Goal: Information Seeking & Learning: Learn about a topic

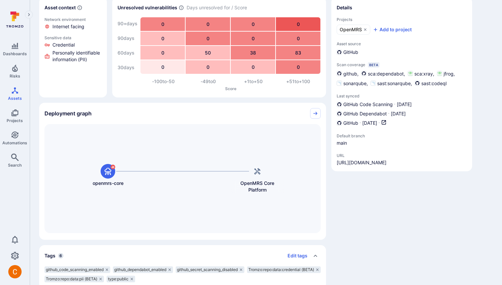
scroll to position [103, 0]
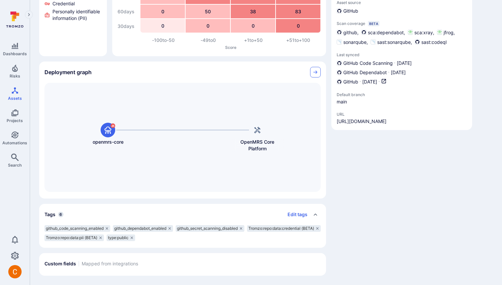
click at [315, 74] on icon "Collapse" at bounding box center [315, 71] width 5 height 5
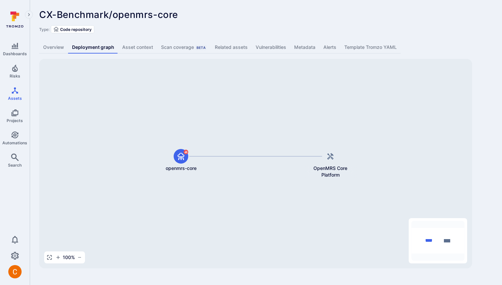
click at [53, 48] on link "Overview" at bounding box center [53, 47] width 29 height 12
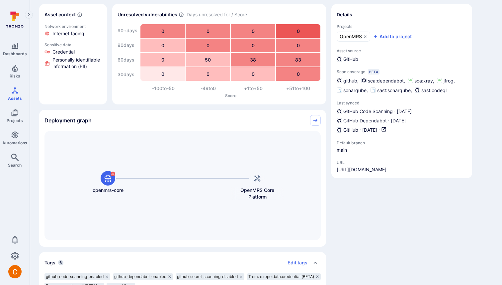
scroll to position [54, 0]
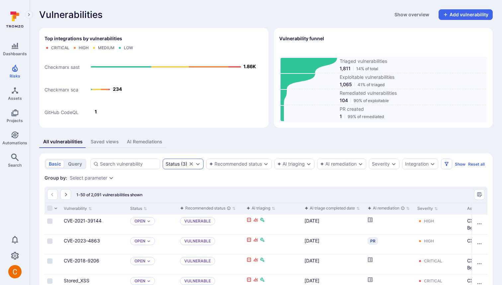
click at [182, 166] on div "Status ( 3 )" at bounding box center [177, 163] width 22 height 5
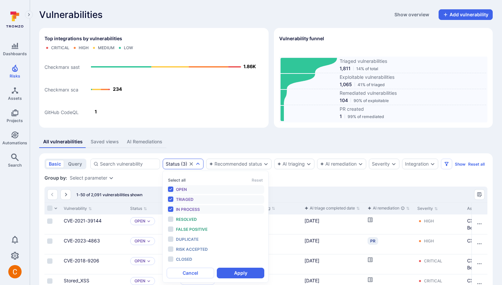
scroll to position [5, 0]
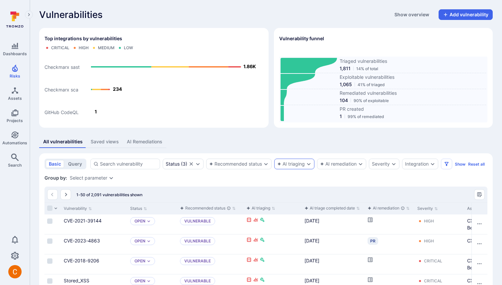
click at [296, 162] on div "AI triaging" at bounding box center [291, 163] width 28 height 5
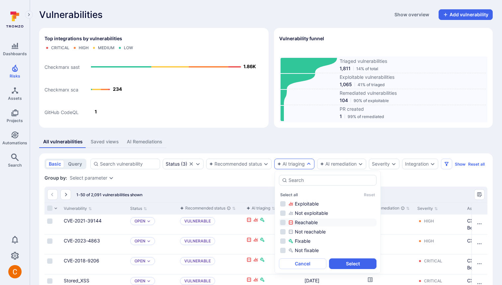
click at [309, 226] on li "Reachable" at bounding box center [328, 222] width 98 height 8
click at [352, 261] on button "Select" at bounding box center [353, 263] width 48 height 11
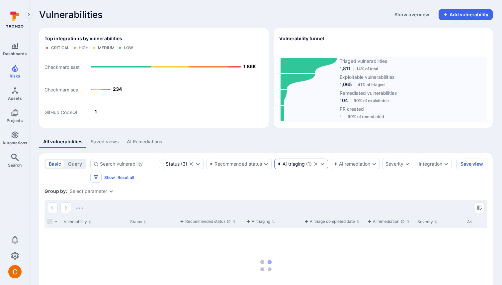
click at [317, 163] on icon "Clear selection" at bounding box center [315, 163] width 5 height 5
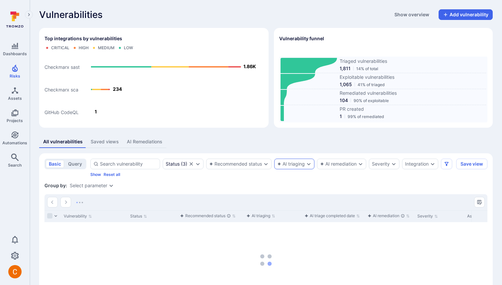
click at [292, 166] on div "AI triaging" at bounding box center [291, 163] width 28 height 5
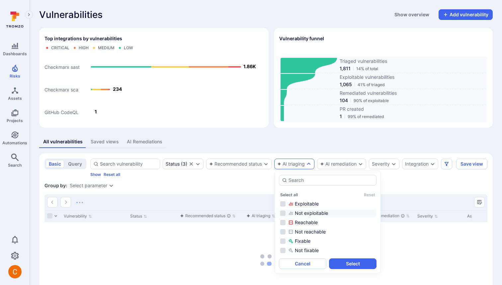
click at [306, 213] on div "Not exploitable" at bounding box center [331, 213] width 87 height 7
click at [298, 236] on ul "Exploitable Not exploitable Reachable Not reachable Fixable Not fixable" at bounding box center [328, 227] width 98 height 54
click at [300, 234] on div "Not reachable" at bounding box center [331, 231] width 87 height 7
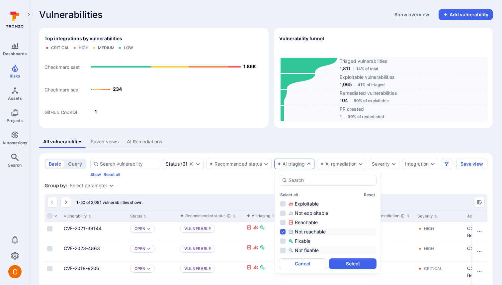
click at [302, 248] on div "Not fixable" at bounding box center [331, 250] width 87 height 7
click at [303, 213] on div "Not exploitable" at bounding box center [331, 213] width 87 height 7
click at [363, 260] on button "Select" at bounding box center [353, 263] width 48 height 11
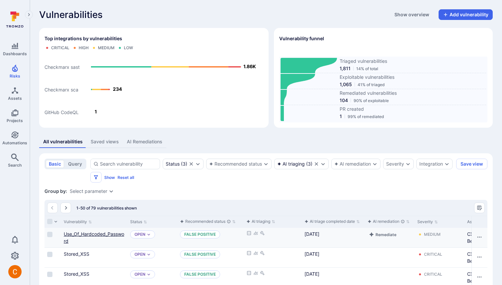
click at [80, 235] on link "Use_Of_Hardcoded_Password" at bounding box center [94, 237] width 60 height 13
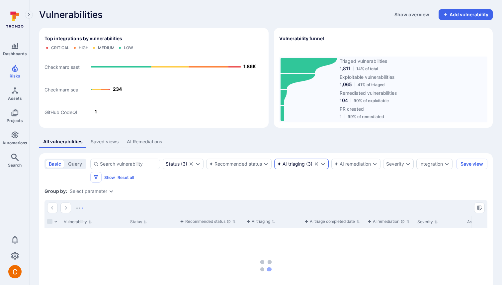
click at [297, 162] on div "AI triaging" at bounding box center [291, 163] width 28 height 5
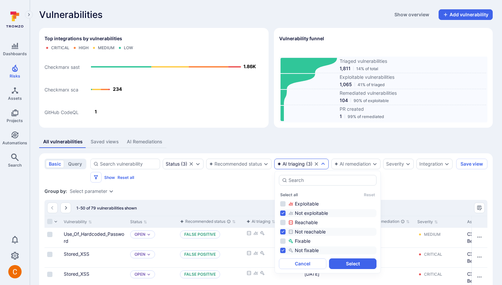
click at [301, 231] on div "Not reachable" at bounding box center [331, 231] width 87 height 7
click at [293, 251] on icon "autocomplete options" at bounding box center [290, 250] width 5 height 5
click at [298, 211] on div "Not exploitable" at bounding box center [331, 213] width 87 height 7
click at [298, 204] on div "Exploitable" at bounding box center [331, 203] width 87 height 7
click at [297, 222] on div "Reachable" at bounding box center [331, 222] width 87 height 7
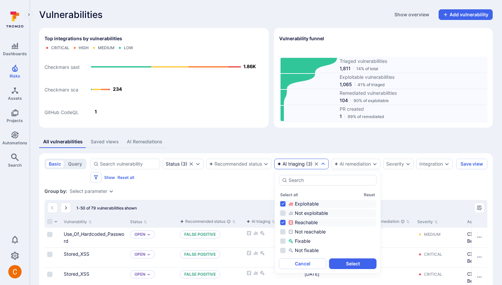
click at [302, 214] on div "Not exploitable" at bounding box center [331, 213] width 87 height 7
click at [296, 213] on div "Not exploitable" at bounding box center [331, 213] width 87 height 7
click at [300, 242] on div "Fixable" at bounding box center [331, 241] width 87 height 7
click at [299, 242] on div "Fixable" at bounding box center [331, 241] width 87 height 7
click at [293, 249] on icon "autocomplete options" at bounding box center [290, 250] width 5 height 5
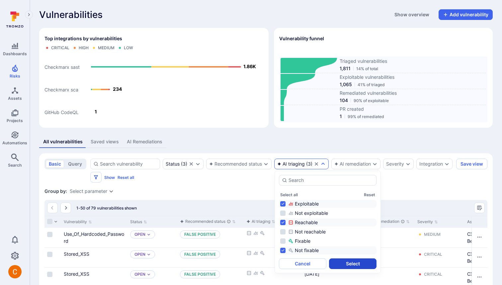
click at [362, 261] on button "Select" at bounding box center [353, 263] width 48 height 11
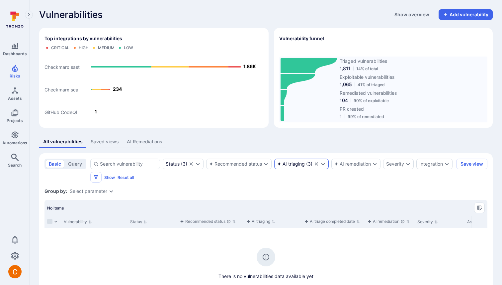
click at [303, 166] on div "AI triaging" at bounding box center [291, 163] width 28 height 5
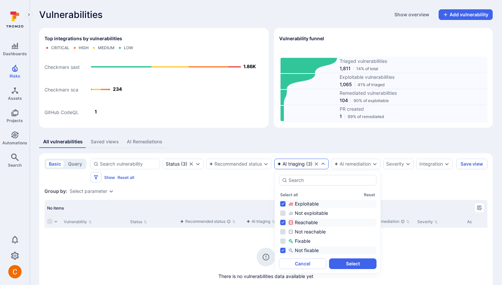
click at [299, 250] on div "Not fixable" at bounding box center [331, 250] width 87 height 7
click at [299, 241] on div "Fixable" at bounding box center [331, 241] width 87 height 7
click at [303, 221] on div "Reachable" at bounding box center [331, 222] width 87 height 7
click at [299, 230] on div "Not reachable" at bounding box center [331, 231] width 87 height 7
click at [359, 263] on button "Select" at bounding box center [353, 263] width 48 height 11
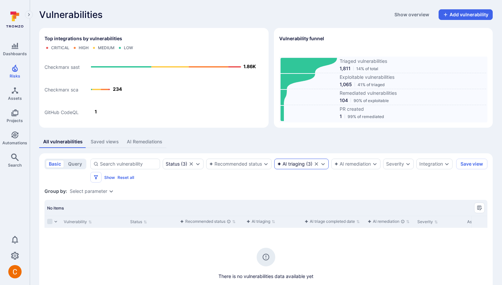
click at [294, 162] on div "AI triaging" at bounding box center [291, 163] width 28 height 5
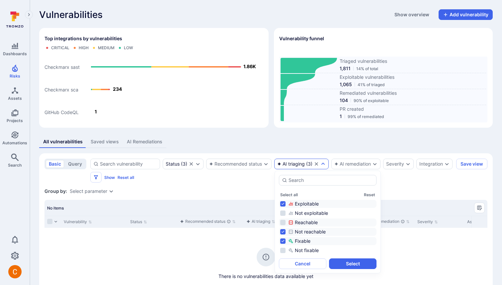
click at [303, 223] on div "Reachable" at bounding box center [331, 222] width 87 height 7
click at [298, 228] on div "Not reachable" at bounding box center [331, 231] width 87 height 7
click at [302, 211] on div "Not exploitable" at bounding box center [331, 213] width 87 height 7
click at [305, 203] on div "Exploitable" at bounding box center [331, 203] width 87 height 7
click at [356, 264] on button "Select" at bounding box center [353, 263] width 48 height 11
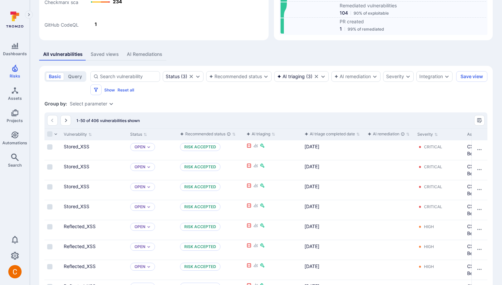
scroll to position [88, 0]
click at [76, 146] on link "Stored_XSS" at bounding box center [77, 146] width 26 height 6
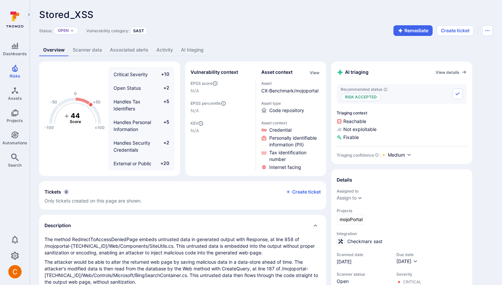
click at [193, 48] on link "AI triaging" at bounding box center [192, 50] width 31 height 12
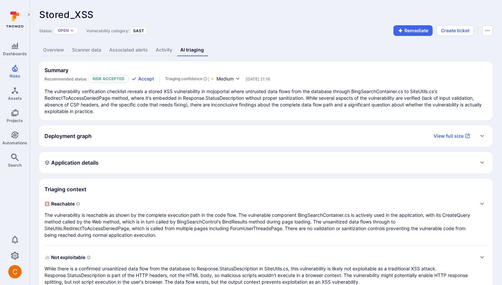
click at [63, 48] on link "Overview" at bounding box center [53, 50] width 29 height 12
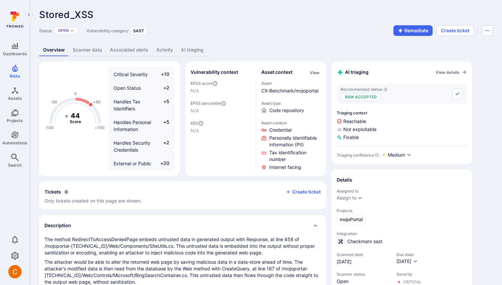
click at [195, 51] on link "AI triaging" at bounding box center [192, 50] width 31 height 12
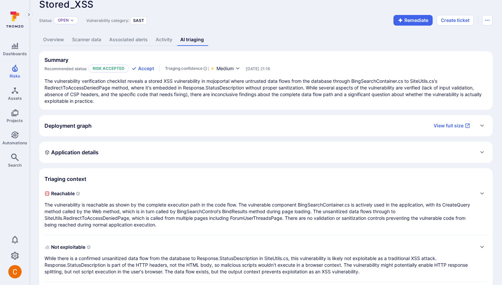
scroll to position [62, 0]
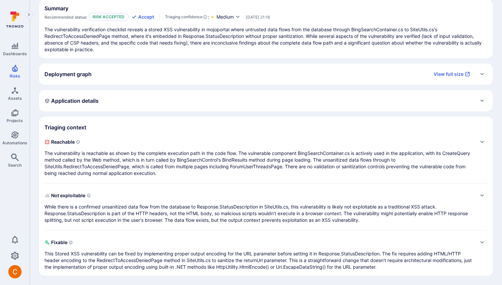
click at [146, 208] on p "While there is a confirmed unsanitized data flow from the database to Response.…" at bounding box center [260, 213] width 430 height 20
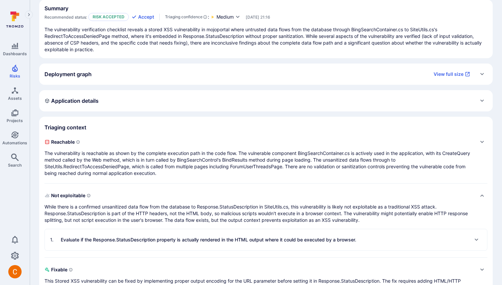
click at [168, 243] on div "1 . Evaluate if the Response.StatusDescription property is actually rendered in…" at bounding box center [203, 239] width 306 height 11
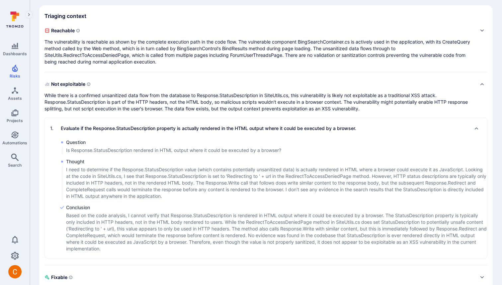
scroll to position [0, 0]
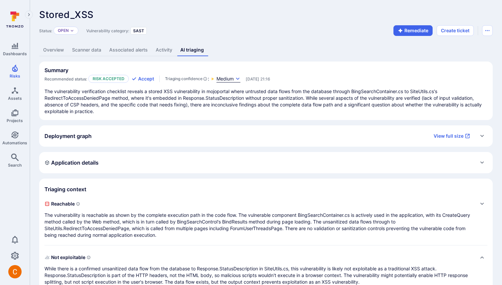
click at [218, 76] on span "Medium" at bounding box center [225, 78] width 17 height 7
click at [170, 63] on div at bounding box center [251, 142] width 502 height 285
click at [50, 48] on link "Overview" at bounding box center [53, 50] width 29 height 12
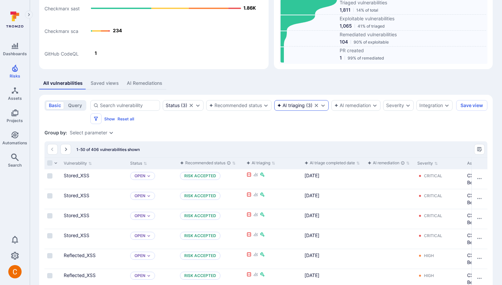
click at [316, 106] on icon "Clear selection" at bounding box center [316, 105] width 3 height 3
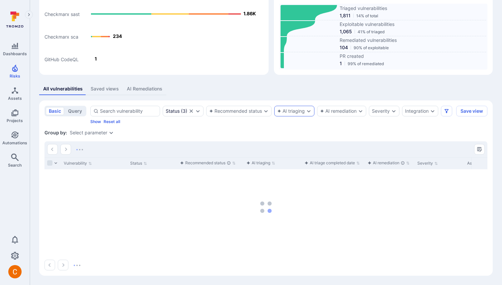
scroll to position [53, 0]
click at [344, 110] on div "AI remediation" at bounding box center [338, 110] width 37 height 5
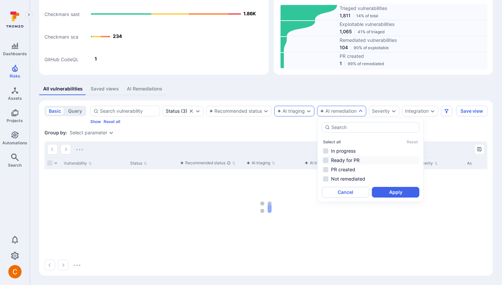
click at [358, 159] on li "Ready for PR" at bounding box center [371, 160] width 98 height 8
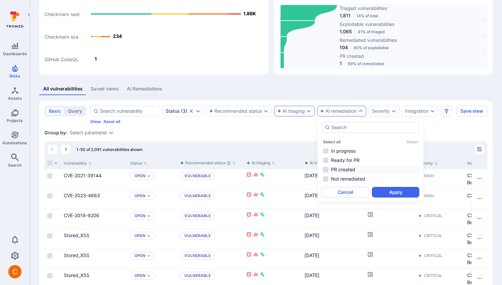
click at [347, 171] on li "PR created" at bounding box center [371, 169] width 98 height 8
click at [355, 159] on li "Ready for PR" at bounding box center [371, 160] width 98 height 8
click at [388, 191] on button "Apply" at bounding box center [396, 192] width 48 height 11
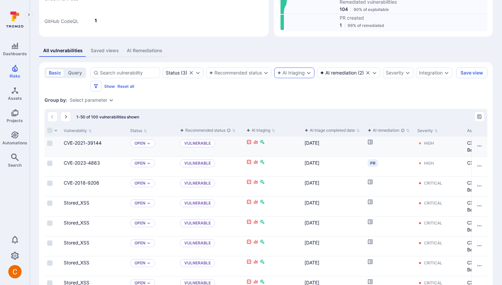
scroll to position [92, 0]
click at [371, 141] on icon "Cell for aiCtx.remediationStatus" at bounding box center [370, 141] width 5 height 5
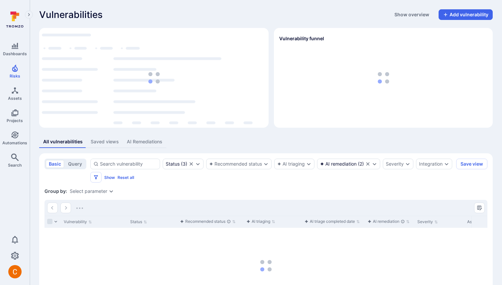
scroll to position [58, 0]
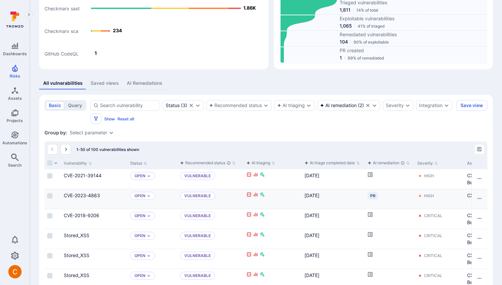
click at [373, 195] on div "PR" at bounding box center [373, 196] width 11 height 8
click at [385, 179] on link "View PR" at bounding box center [385, 179] width 33 height 15
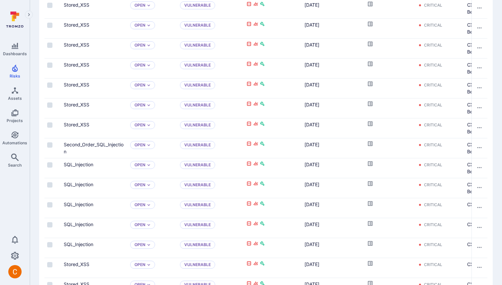
scroll to position [0, 0]
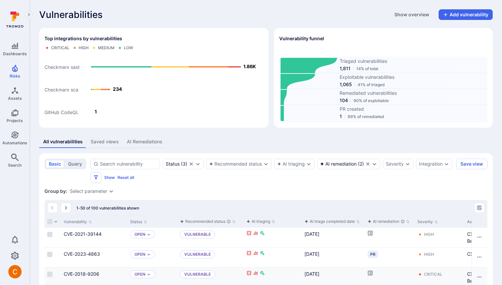
click at [415, 13] on button "Show overview" at bounding box center [412, 14] width 43 height 11
click at [409, 16] on button "Show overview" at bounding box center [412, 14] width 43 height 11
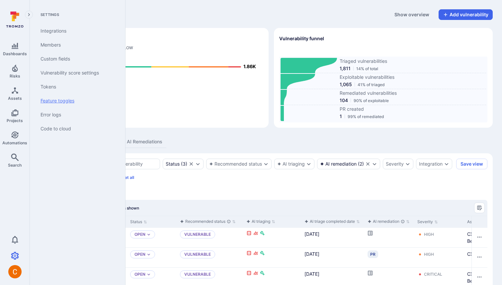
click at [72, 98] on link "Feature toggles" at bounding box center [76, 101] width 82 height 14
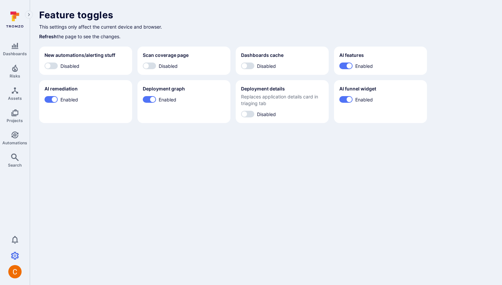
click at [363, 96] on span "Enabled" at bounding box center [365, 99] width 18 height 7
click at [360, 96] on input "Enabled" at bounding box center [350, 99] width 20 height 7
checkbox input "false"
click at [256, 13] on h1 "Feature toggles" at bounding box center [266, 14] width 454 height 11
click at [199, 30] on p "This settings only affect the current device and browser." at bounding box center [266, 26] width 454 height 7
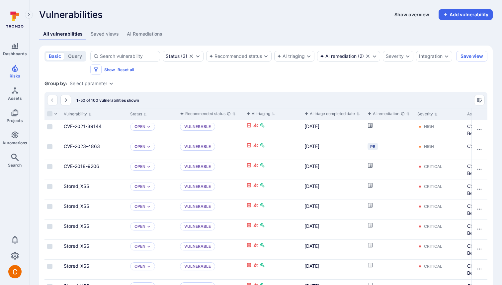
click at [408, 16] on button "Show overview" at bounding box center [412, 14] width 43 height 11
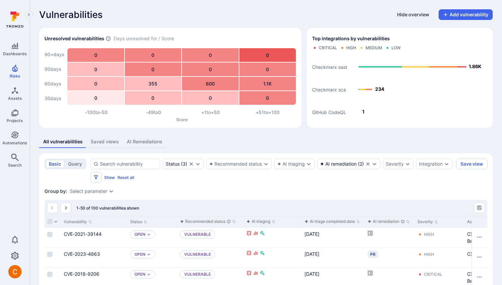
click at [408, 16] on button "Hide overview" at bounding box center [413, 14] width 40 height 11
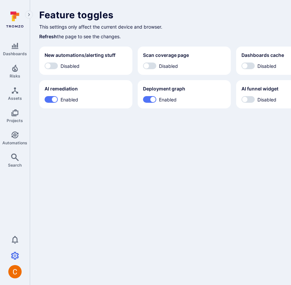
click at [247, 35] on p "Refresh the page to see the changes." at bounding box center [254, 36] width 430 height 7
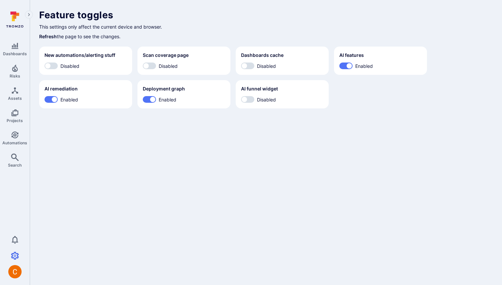
click at [290, 166] on body "Dashboards Risks Assets Projects Automations Search 0 Settings Integrations Mem…" at bounding box center [251, 142] width 502 height 285
click at [250, 26] on p "This settings only affect the current device and browser." at bounding box center [266, 26] width 454 height 7
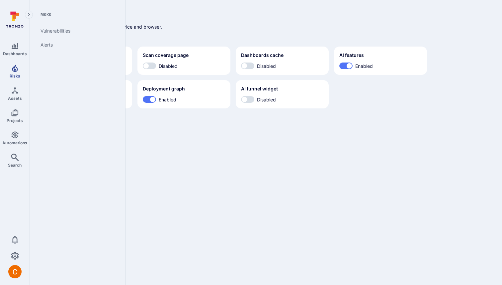
click at [21, 70] on link "Risks" at bounding box center [15, 71] width 30 height 20
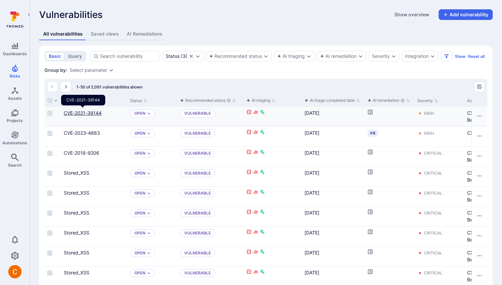
click at [87, 113] on link "CVE-2021-39144" at bounding box center [83, 113] width 38 height 6
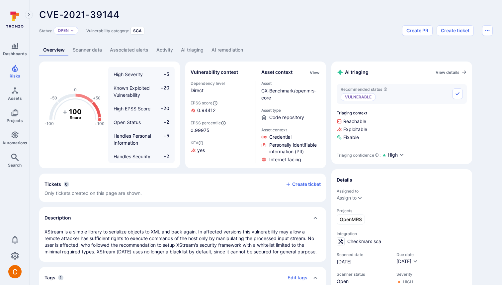
click at [192, 52] on link "AI triaging" at bounding box center [192, 50] width 31 height 12
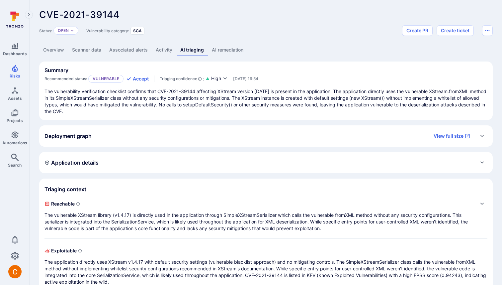
click at [115, 136] on div "Deployment graph View full size" at bounding box center [260, 136] width 430 height 11
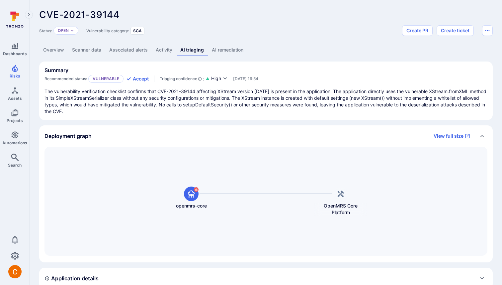
click at [115, 136] on div "Deployment graph View full size" at bounding box center [260, 136] width 430 height 11
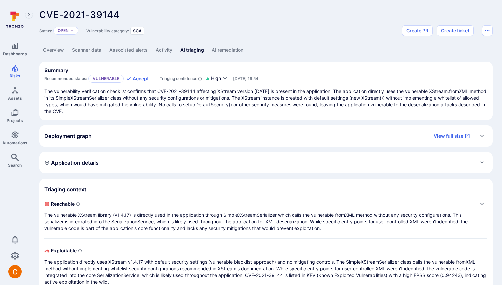
click at [90, 167] on div "Application details" at bounding box center [72, 162] width 54 height 11
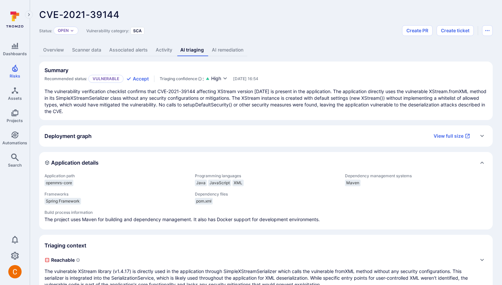
click at [94, 161] on h2 "Application details" at bounding box center [72, 162] width 54 height 7
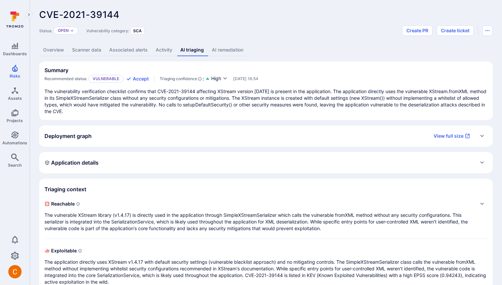
click at [228, 49] on link "AI remediation" at bounding box center [228, 50] width 40 height 12
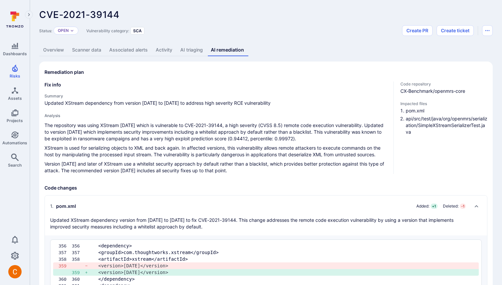
click at [195, 50] on link "AI triaging" at bounding box center [191, 50] width 31 height 12
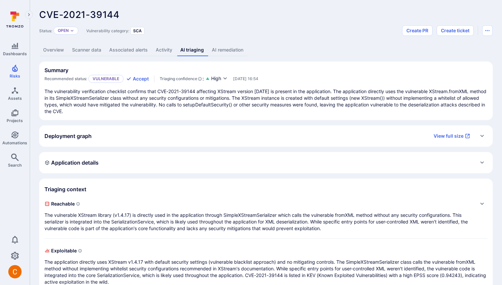
click at [219, 46] on link "AI remediation" at bounding box center [228, 50] width 40 height 12
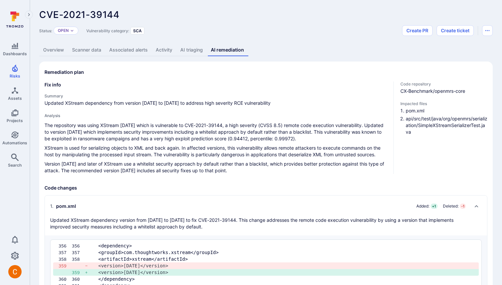
click at [191, 50] on link "AI triaging" at bounding box center [191, 50] width 31 height 12
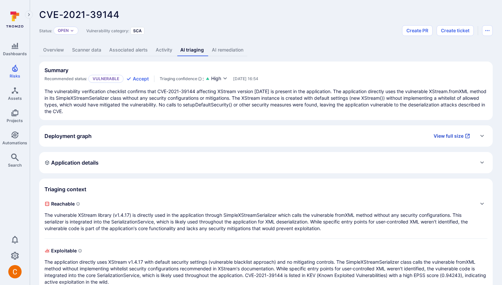
click at [290, 136] on link "View full size" at bounding box center [452, 136] width 45 height 11
click at [68, 51] on link "Overview" at bounding box center [53, 50] width 29 height 12
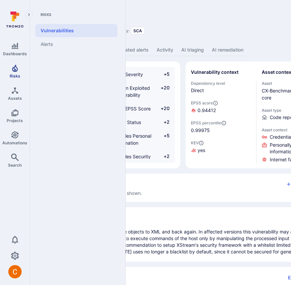
click at [17, 73] on span "Risks" at bounding box center [15, 75] width 11 height 5
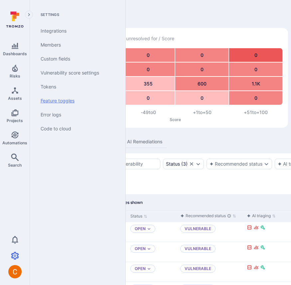
click at [65, 100] on link "Feature toggles" at bounding box center [76, 101] width 82 height 14
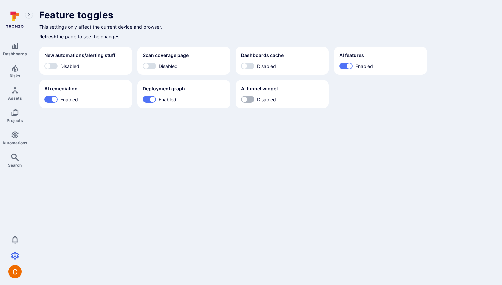
click at [253, 99] on input "Disabled" at bounding box center [245, 99] width 20 height 7
checkbox input "true"
click at [249, 149] on body "Dashboards Risks Assets Projects Automations Search 0 Settings Integrations Mem…" at bounding box center [251, 142] width 502 height 285
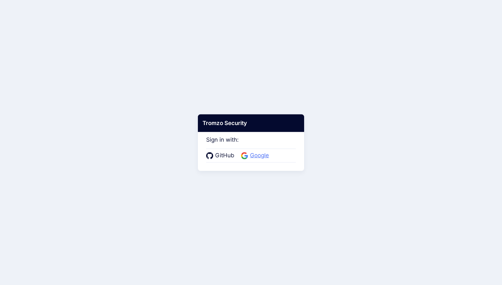
click at [256, 156] on span "Google" at bounding box center [259, 155] width 23 height 9
